Goal: Obtain resource: Download file/media

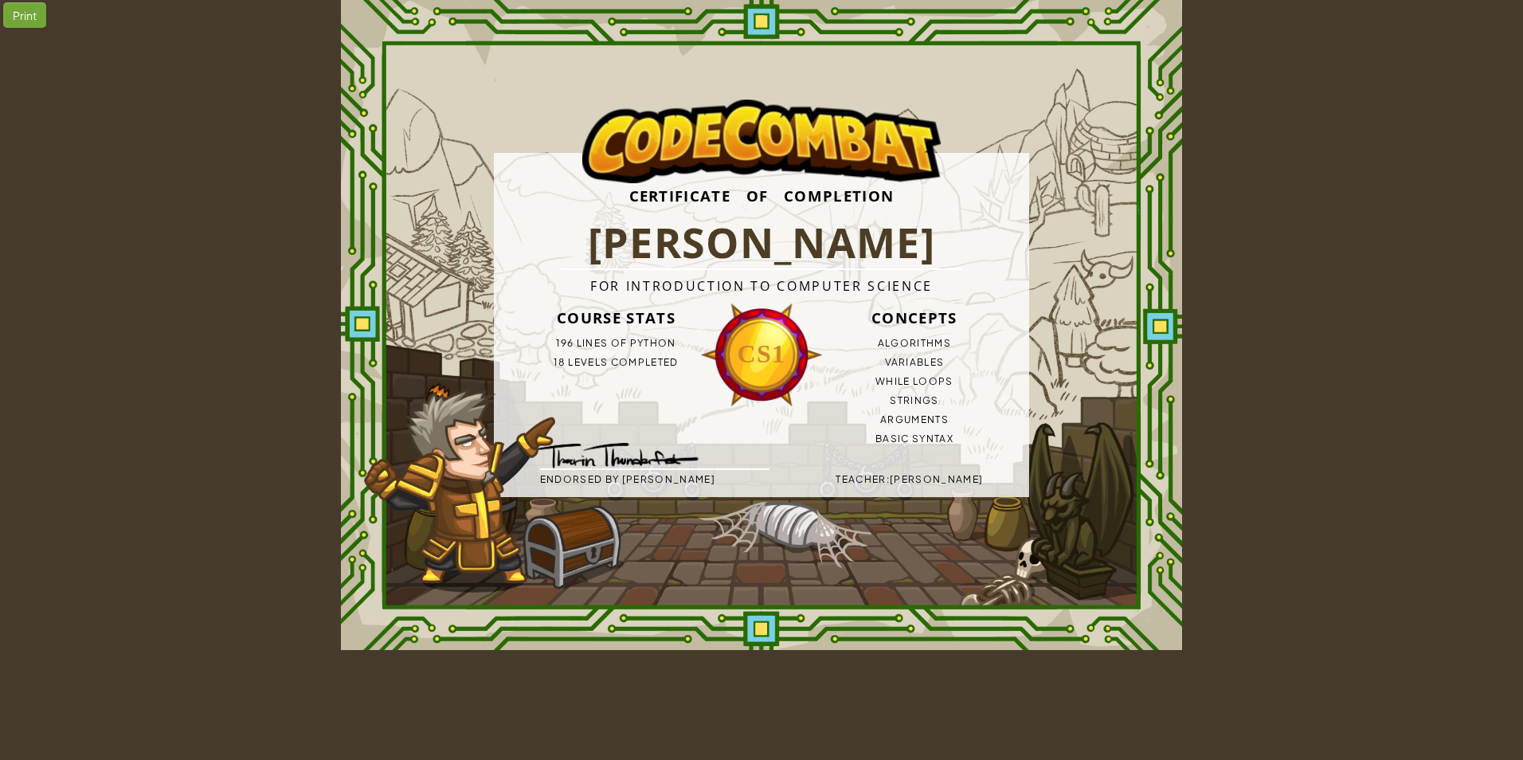
click at [30, 29] on div "Print" at bounding box center [24, 18] width 43 height 33
click at [29, 16] on div "Print" at bounding box center [24, 14] width 43 height 25
drag, startPoint x: 298, startPoint y: 29, endPoint x: 804, endPoint y: 276, distance: 563.4
click at [804, 276] on div "Print Certificate of Completion [PERSON_NAME] B For Introduction to Computer Sc…" at bounding box center [761, 325] width 1523 height 650
click at [1257, 650] on html "Print Certificate of Completion [PERSON_NAME] B For Introduction to Computer Sc…" at bounding box center [761, 325] width 1523 height 650
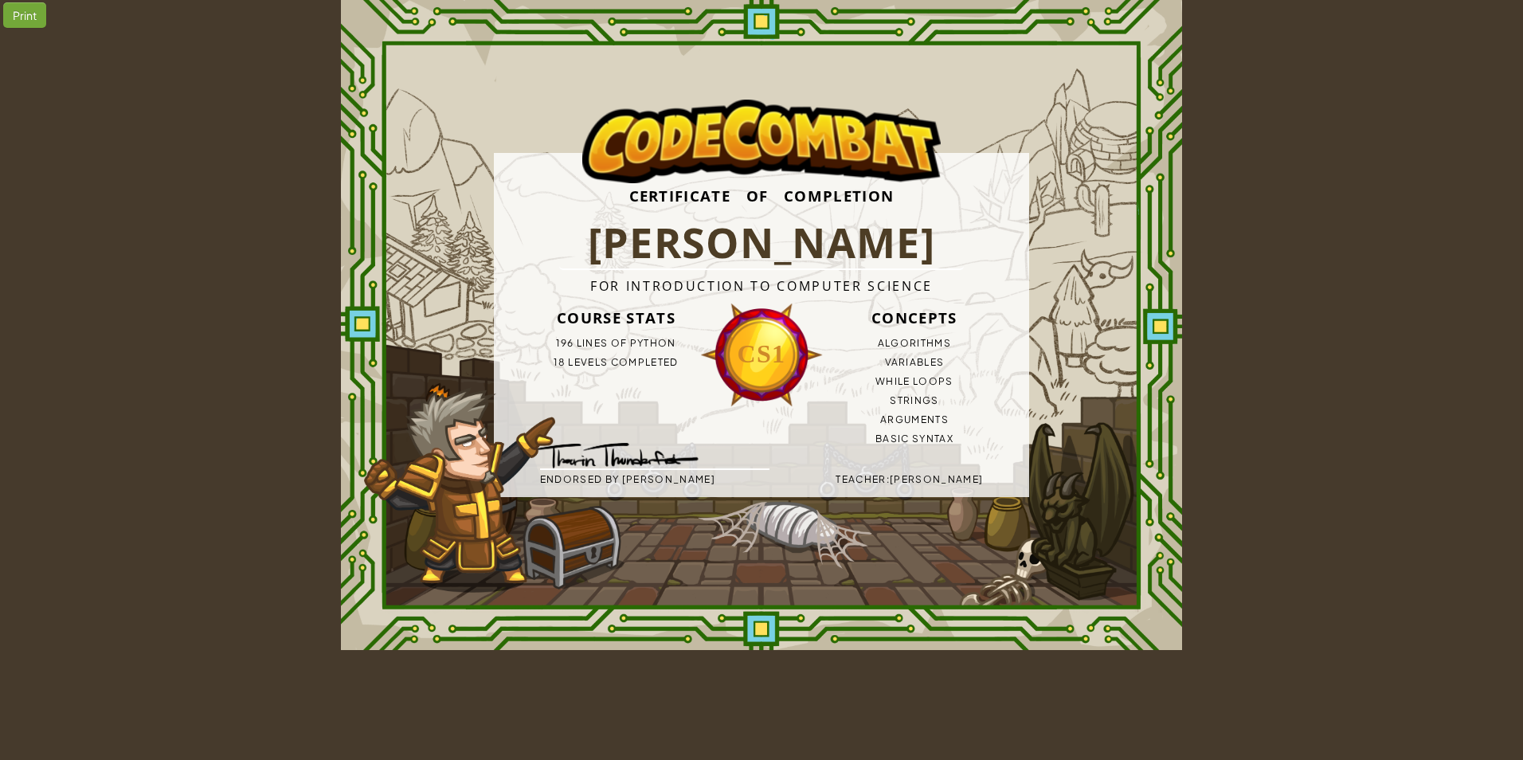
drag, startPoint x: 1256, startPoint y: 664, endPoint x: 998, endPoint y: 455, distance: 332.3
drag, startPoint x: 998, startPoint y: 455, endPoint x: 1196, endPoint y: 676, distance: 297.2
click at [1196, 650] on html "Print Certificate of Completion [PERSON_NAME] B For Introduction to Computer Sc…" at bounding box center [761, 325] width 1523 height 650
drag, startPoint x: 1196, startPoint y: 676, endPoint x: 515, endPoint y: 237, distance: 810.0
click at [515, 238] on html "Print Certificate of Completion [PERSON_NAME] B For Introduction to Computer Sc…" at bounding box center [761, 325] width 1523 height 650
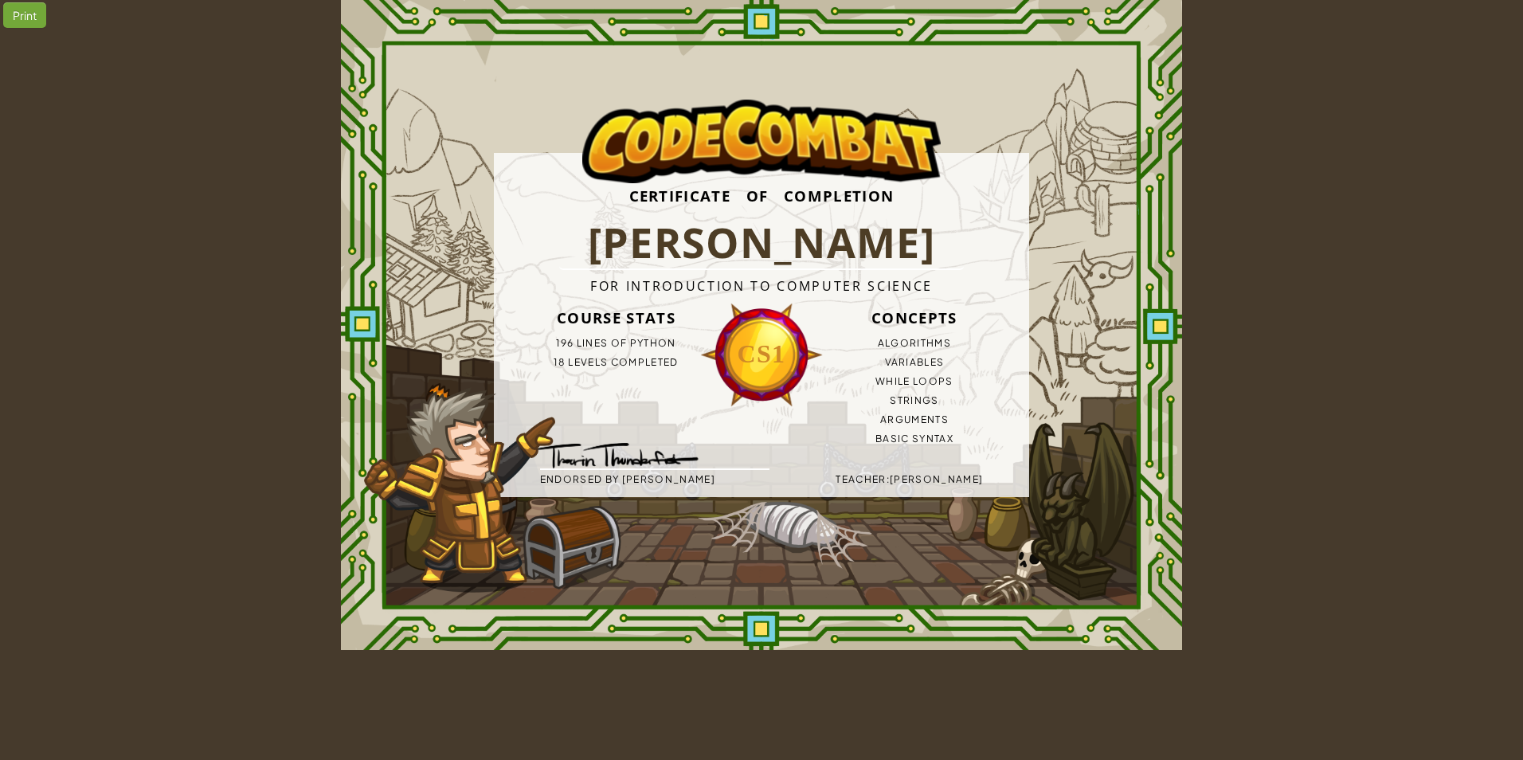
drag, startPoint x: 819, startPoint y: 615, endPoint x: 838, endPoint y: 661, distance: 49.7
click at [838, 650] on html "Print Certificate of Completion [PERSON_NAME] B For Introduction to Computer Sc…" at bounding box center [761, 325] width 1523 height 650
drag, startPoint x: 366, startPoint y: 633, endPoint x: 824, endPoint y: 225, distance: 613.1
click at [819, 228] on div "Certificate of Completion [PERSON_NAME] B For Introduction to Computer Science …" at bounding box center [761, 325] width 841 height 650
drag, startPoint x: 504, startPoint y: 216, endPoint x: 982, endPoint y: 464, distance: 538.5
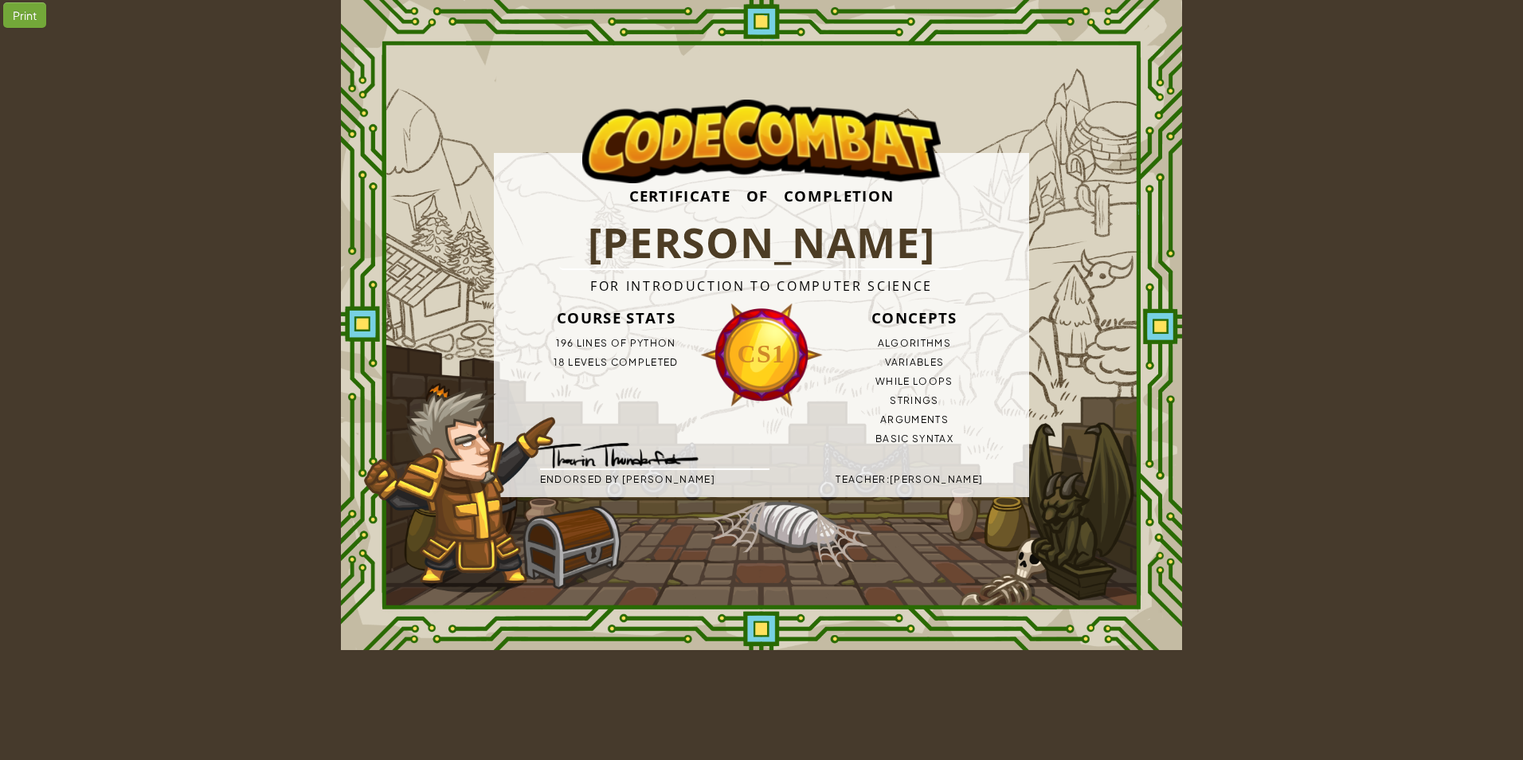
click at [982, 464] on div "Certificate of Completion [PERSON_NAME] B For Introduction to Computer Science …" at bounding box center [761, 325] width 535 height 344
drag, startPoint x: 733, startPoint y: 349, endPoint x: 635, endPoint y: 432, distance: 128.3
click at [635, 432] on img at bounding box center [630, 460] width 213 height 57
drag, startPoint x: 698, startPoint y: 197, endPoint x: 401, endPoint y: 276, distance: 308.1
click at [401, 276] on div "Certificate of Completion [PERSON_NAME] B For Introduction to Computer Science …" at bounding box center [761, 325] width 841 height 650
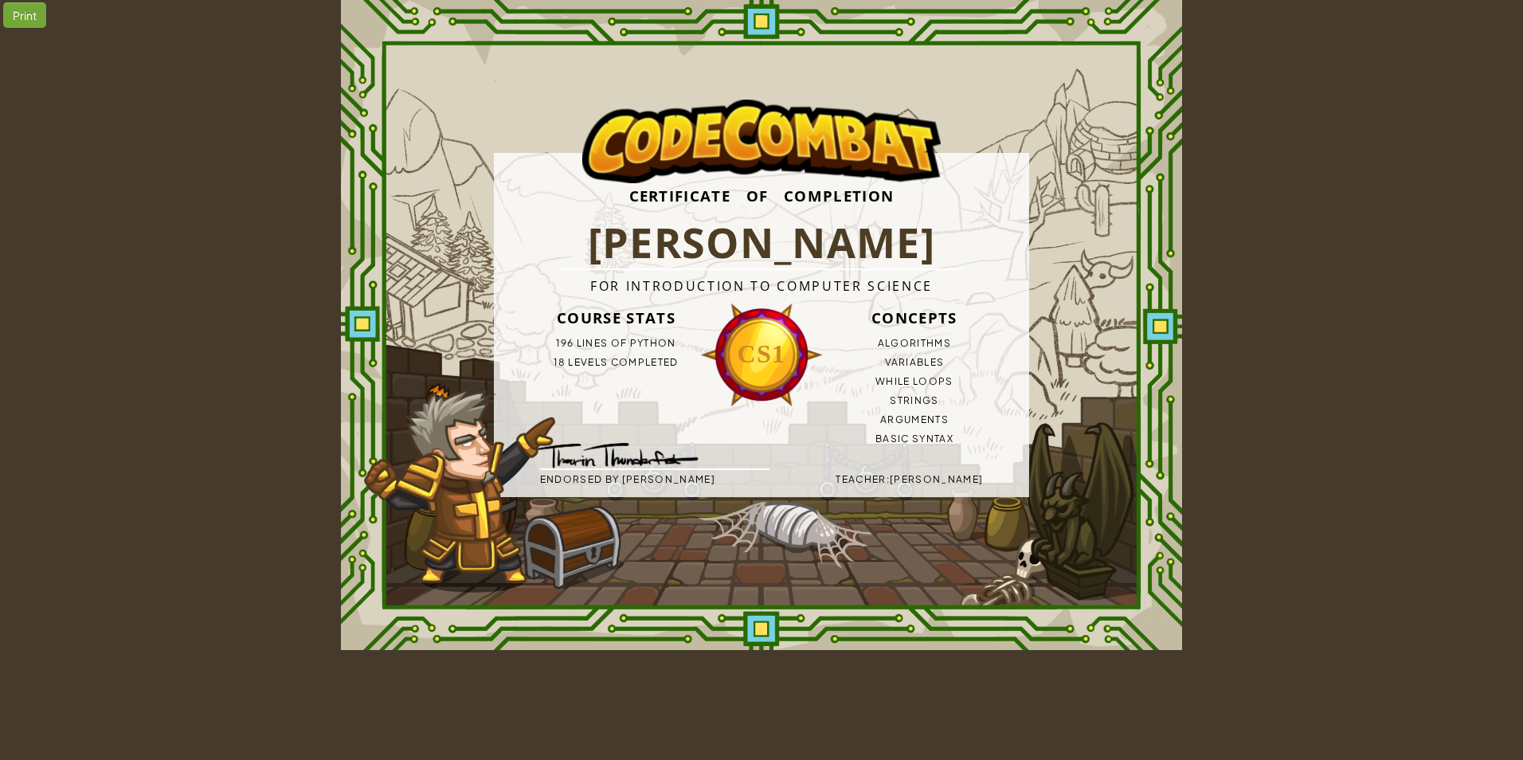
click at [24, 7] on div "Print" at bounding box center [24, 14] width 43 height 25
drag, startPoint x: 1359, startPoint y: 647, endPoint x: 256, endPoint y: -8, distance: 1283.0
click at [256, 0] on html "Print Certificate of Completion [PERSON_NAME] B For Introduction to Computer Sc…" at bounding box center [761, 325] width 1523 height 650
drag, startPoint x: 1152, startPoint y: 625, endPoint x: 879, endPoint y: 261, distance: 455.0
click at [960, 385] on div "Certificate of Completion [PERSON_NAME] B For Introduction to Computer Science …" at bounding box center [761, 325] width 841 height 650
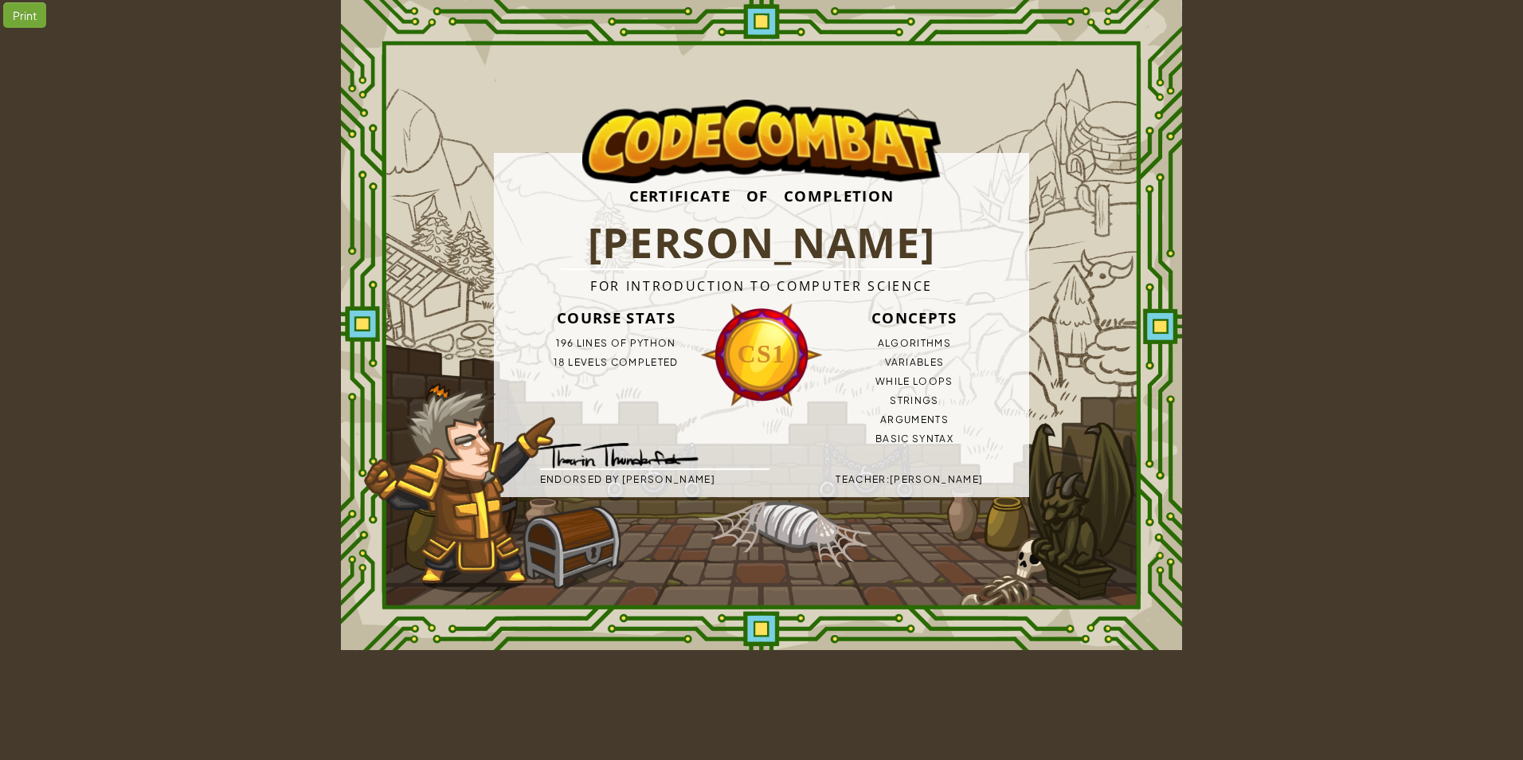
click at [338, 622] on div "Print Certificate of Completion [PERSON_NAME] B For Introduction to Computer Sc…" at bounding box center [761, 325] width 1523 height 650
drag, startPoint x: 1088, startPoint y: 238, endPoint x: 1500, endPoint y: 104, distance: 433.1
click at [1500, 104] on div "Print Certificate of Completion [PERSON_NAME] B For Introduction to Computer Sc…" at bounding box center [761, 325] width 1523 height 650
drag, startPoint x: 1041, startPoint y: 303, endPoint x: 1034, endPoint y: 265, distance: 38.1
click at [1034, 265] on div "Certificate of Completion [PERSON_NAME] B For Introduction to Computer Science …" at bounding box center [761, 325] width 841 height 650
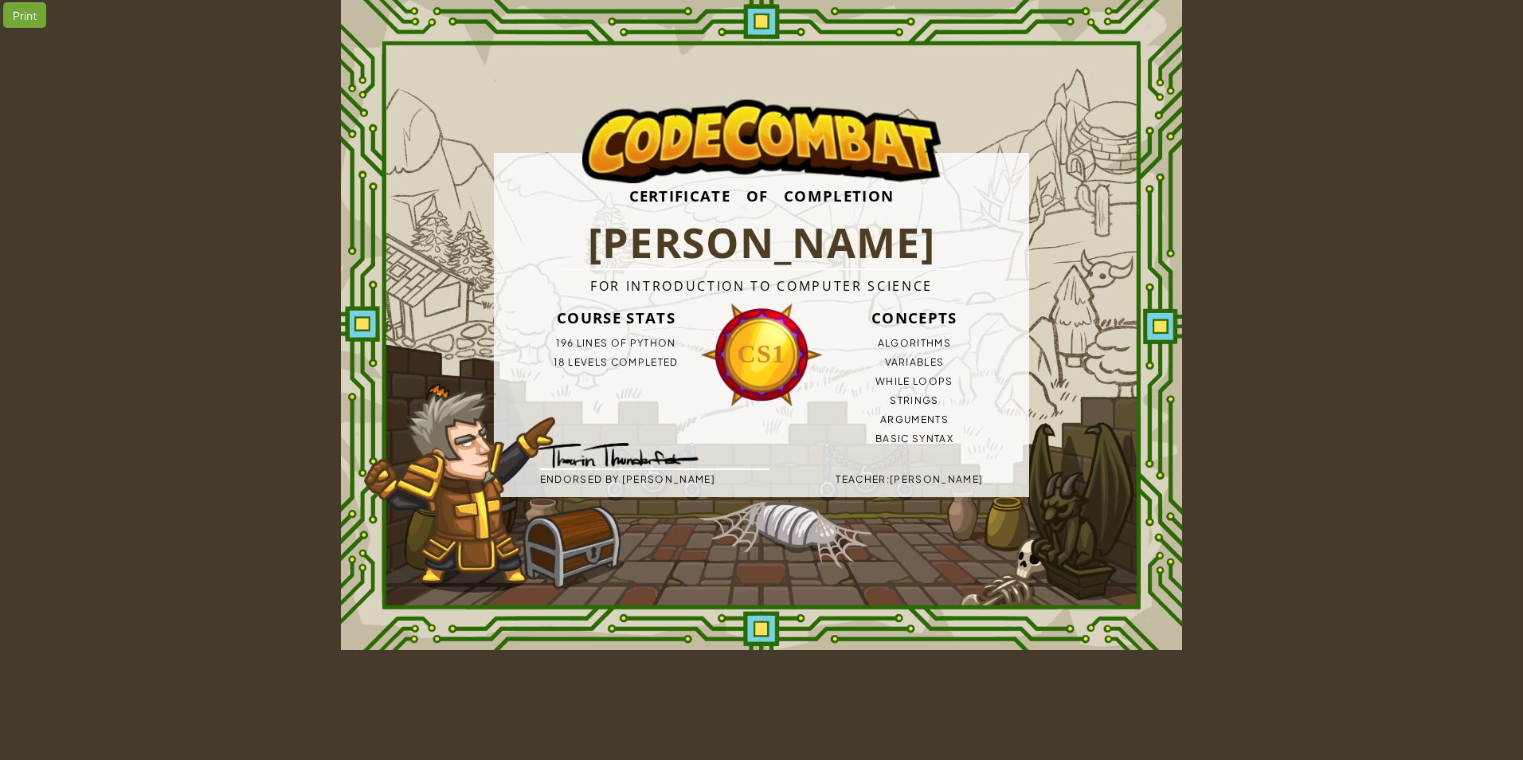
click at [1454, 178] on div "Print Certificate of Completion [PERSON_NAME] B For Introduction to Computer Sc…" at bounding box center [761, 325] width 1523 height 650
